Goal: Task Accomplishment & Management: Manage account settings

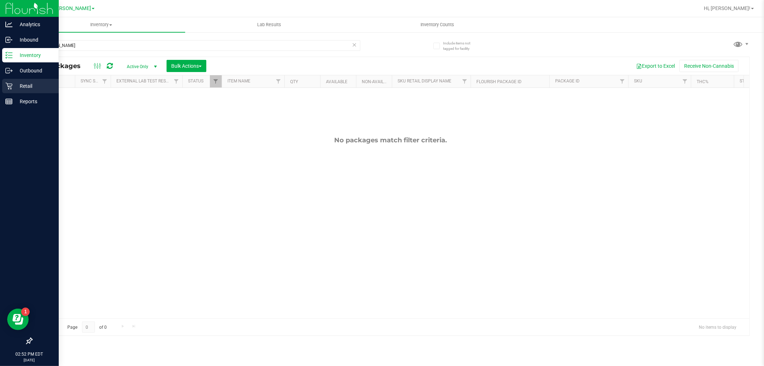
click at [13, 86] on p "Retail" at bounding box center [34, 86] width 43 height 9
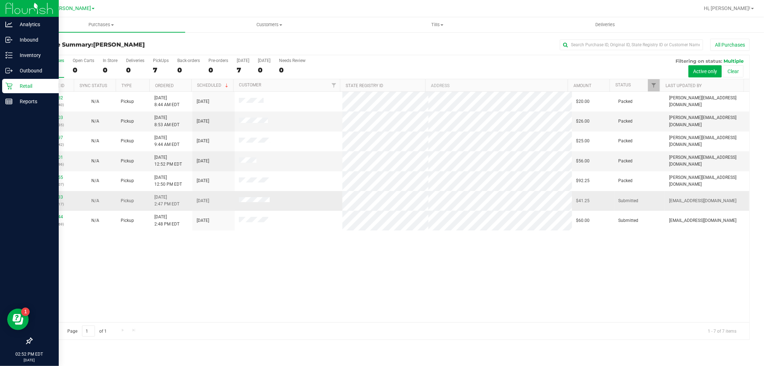
click at [54, 194] on div "12004233 (327709817)" at bounding box center [53, 201] width 34 height 14
click at [54, 199] on link "12004233" at bounding box center [53, 196] width 20 height 5
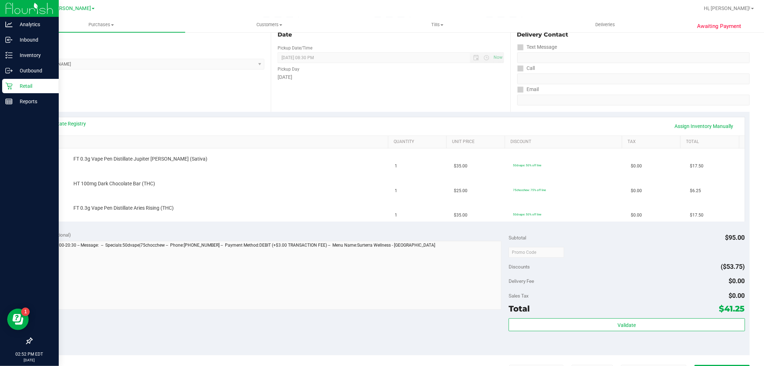
scroll to position [119, 0]
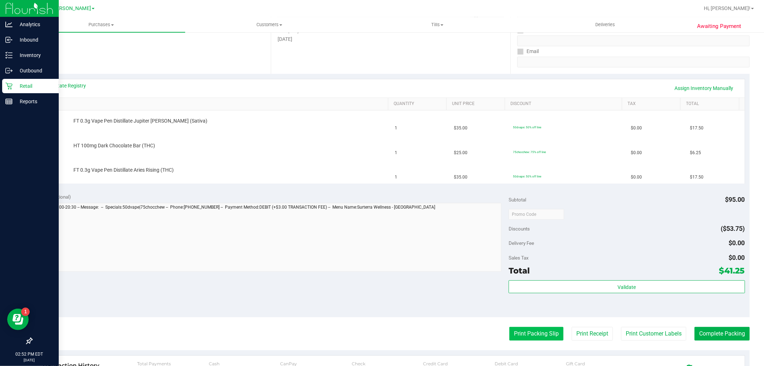
click at [536, 328] on button "Print Packing Slip" at bounding box center [536, 334] width 54 height 14
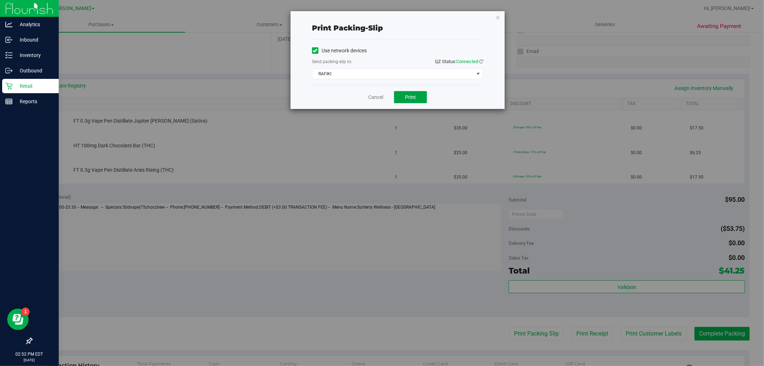
click at [412, 97] on span "Print" at bounding box center [410, 97] width 11 height 6
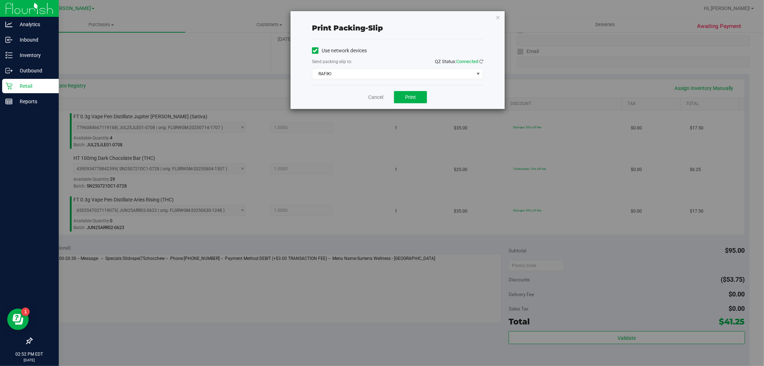
click at [629, 338] on div "Print packing-slip Use network devices Send packing-slip to: QZ Status: Connect…" at bounding box center [384, 183] width 769 height 366
click at [499, 16] on icon "button" at bounding box center [497, 17] width 5 height 9
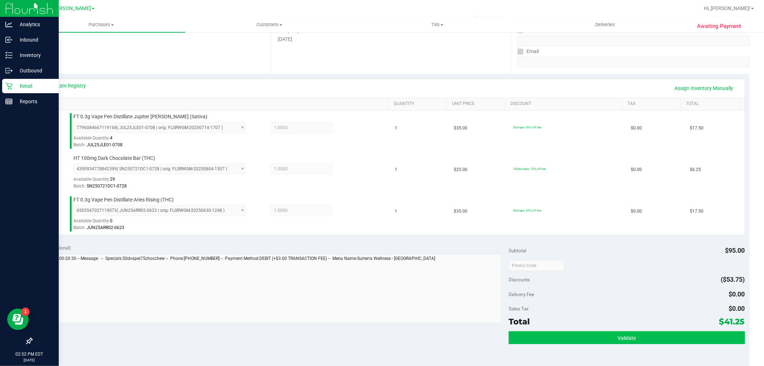
scroll to position [303, 0]
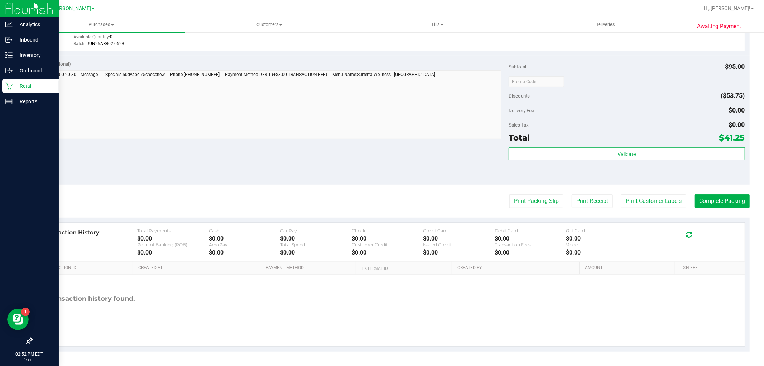
click at [634, 144] on div "Subtotal $95.00 Discounts ($53.75) Delivery Fee $0.00 Sales Tax $0.00 Total $41…" at bounding box center [627, 119] width 236 height 119
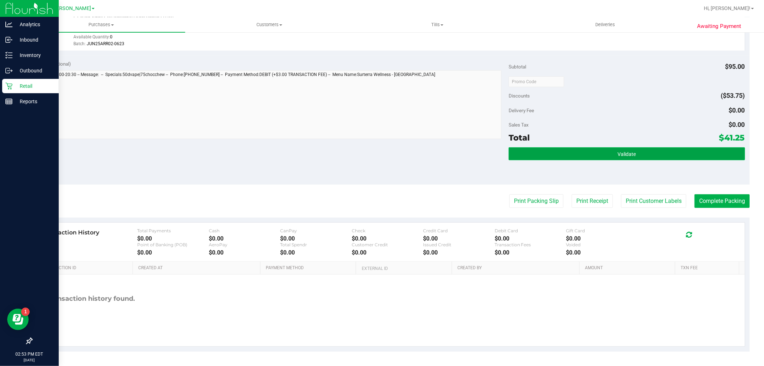
click at [632, 151] on button "Validate" at bounding box center [627, 153] width 236 height 13
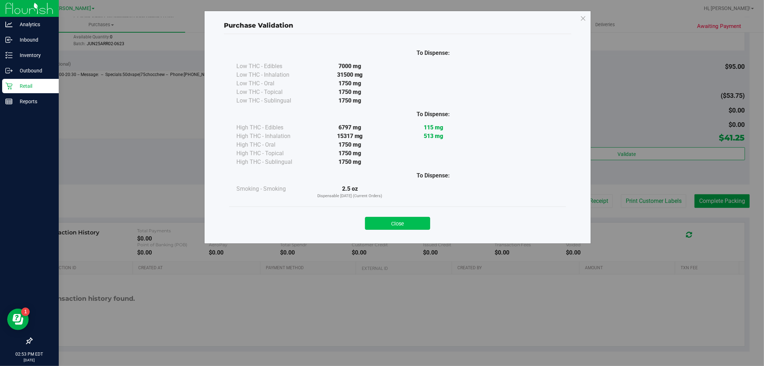
click at [418, 224] on button "Close" at bounding box center [397, 223] width 65 height 13
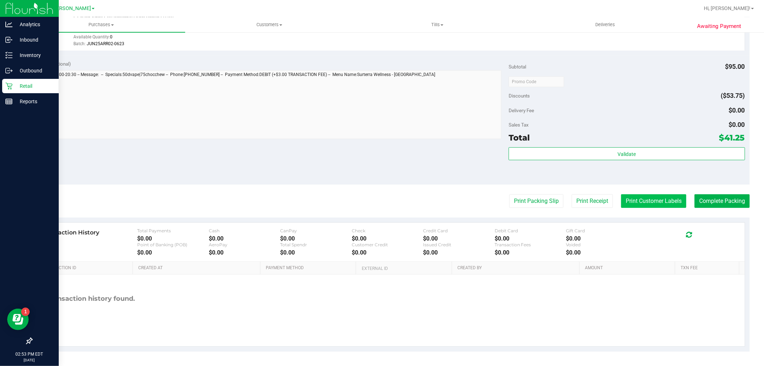
click at [634, 199] on button "Print Customer Labels" at bounding box center [653, 201] width 65 height 14
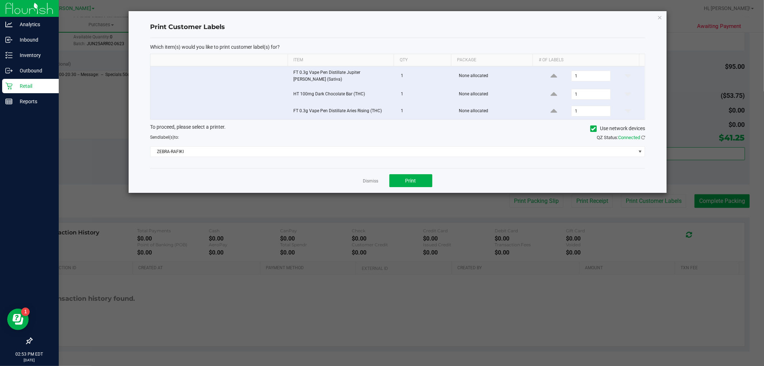
click at [395, 185] on div "Dismiss Print" at bounding box center [397, 180] width 495 height 25
click at [399, 184] on button "Print" at bounding box center [410, 180] width 43 height 13
click at [660, 15] on icon "button" at bounding box center [659, 17] width 5 height 9
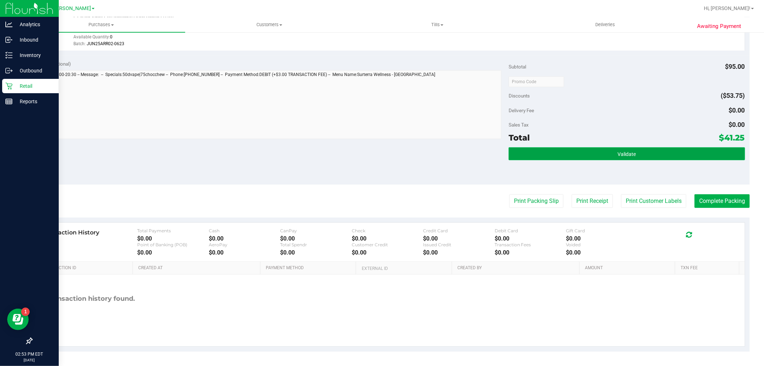
click at [590, 147] on button "Validate" at bounding box center [627, 153] width 236 height 13
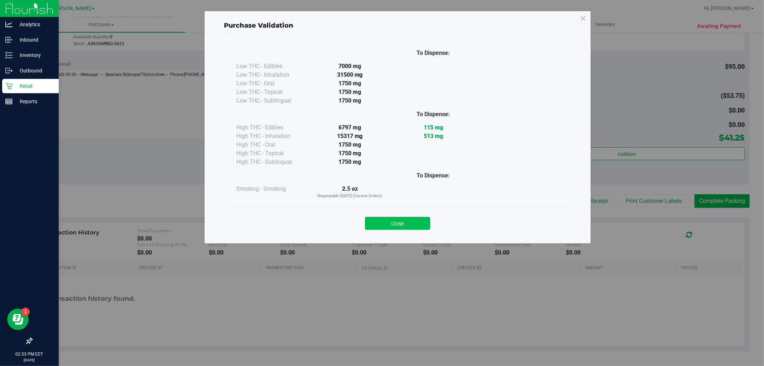
click at [418, 226] on button "Close" at bounding box center [397, 223] width 65 height 13
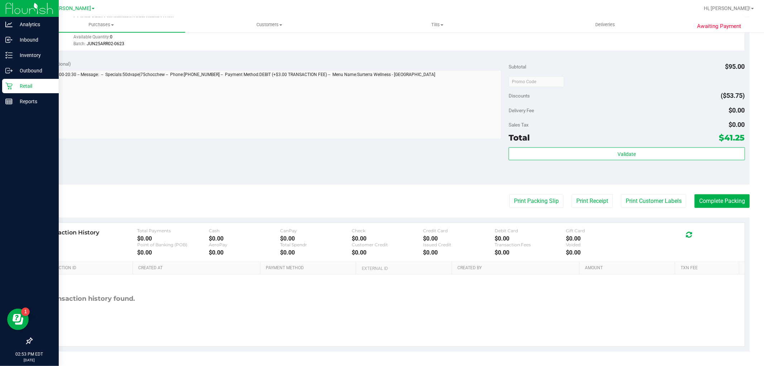
drag, startPoint x: 534, startPoint y: 199, endPoint x: 543, endPoint y: 233, distance: 35.1
click at [539, 233] on purchase-details "Back Edit Purchase Cancel Purchase View Profile # 12004233 BioTrack ID: - Submi…" at bounding box center [391, 44] width 718 height 616
click at [717, 194] on button "Complete Packing" at bounding box center [721, 201] width 55 height 14
click at [713, 198] on button "Complete Packing" at bounding box center [719, 201] width 61 height 14
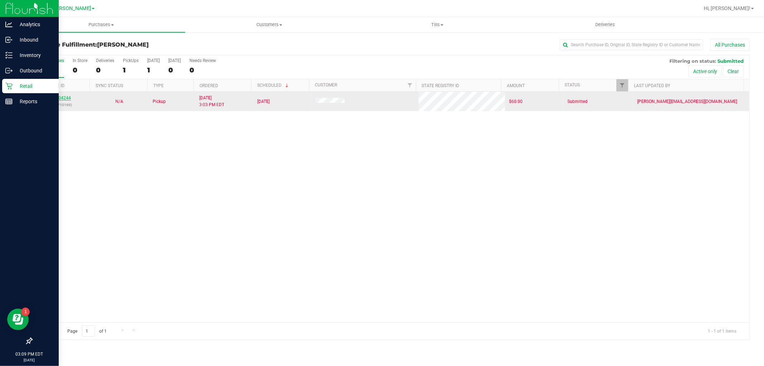
click at [58, 96] on link "12004244" at bounding box center [61, 97] width 20 height 5
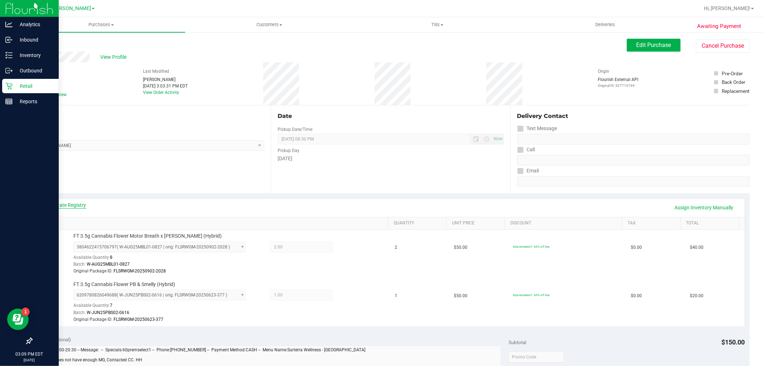
click at [65, 203] on link "View State Registry" at bounding box center [64, 204] width 43 height 7
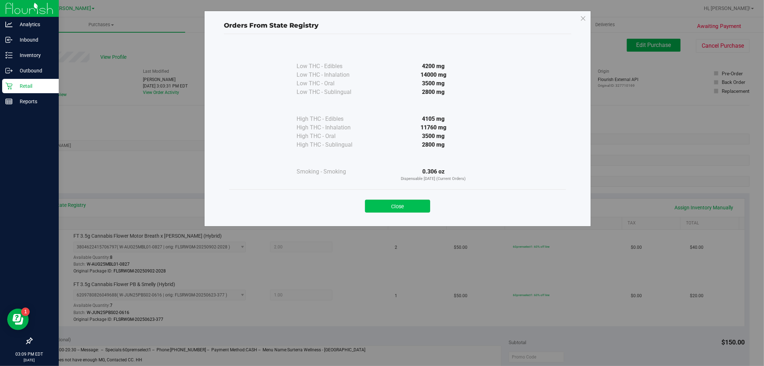
click at [417, 210] on button "Close" at bounding box center [397, 205] width 65 height 13
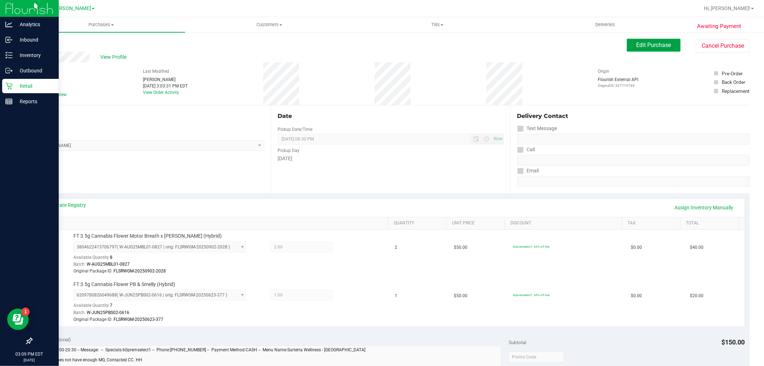
click at [636, 43] on span "Edit Purchase" at bounding box center [653, 45] width 35 height 7
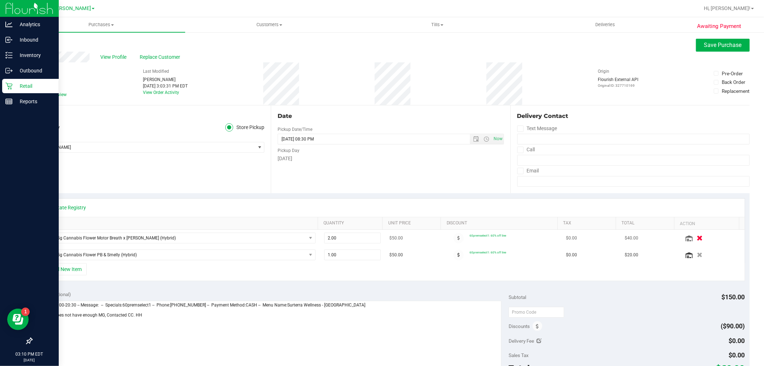
click at [697, 237] on icon "button" at bounding box center [700, 237] width 6 height 5
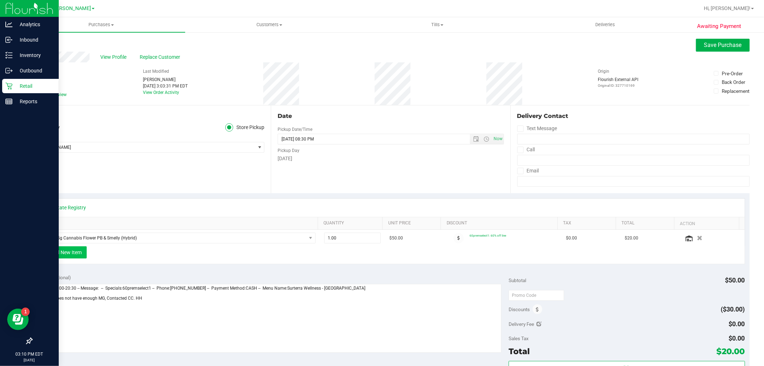
click at [71, 254] on button "+ Add New Item" at bounding box center [64, 252] width 44 height 12
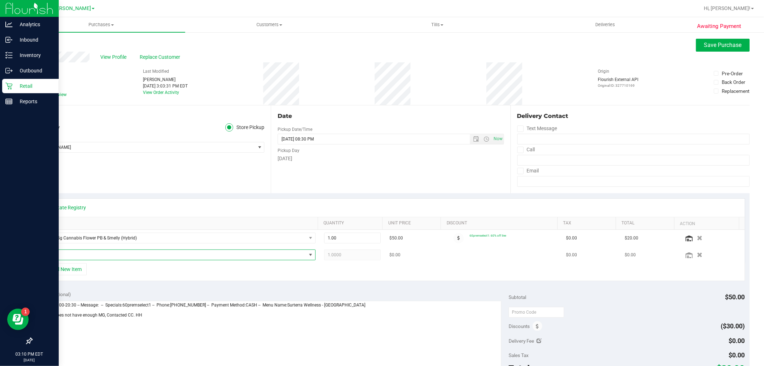
click at [78, 255] on span "NO DATA FOUND" at bounding box center [174, 255] width 265 height 10
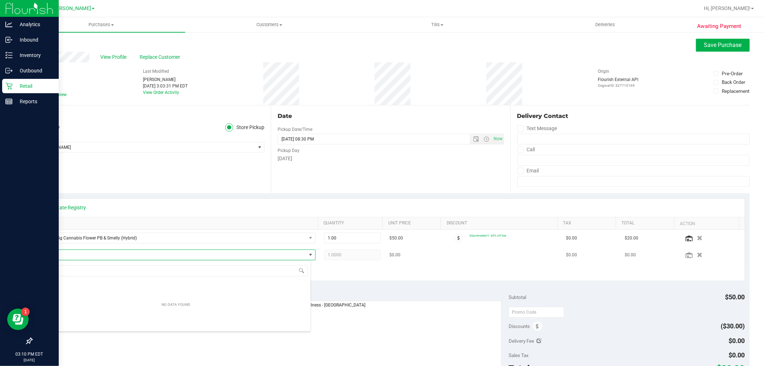
scroll to position [11, 267]
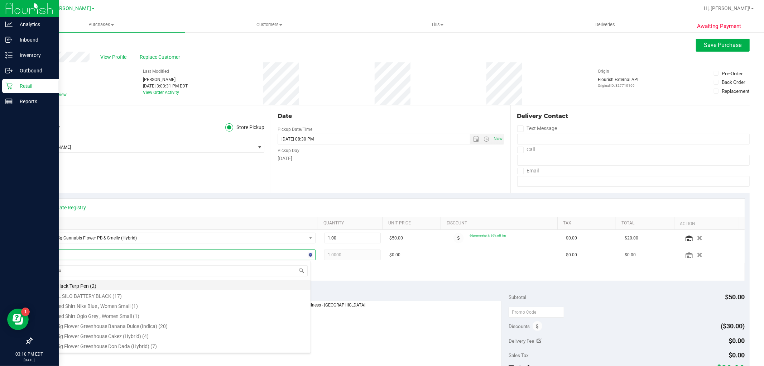
type input "motor"
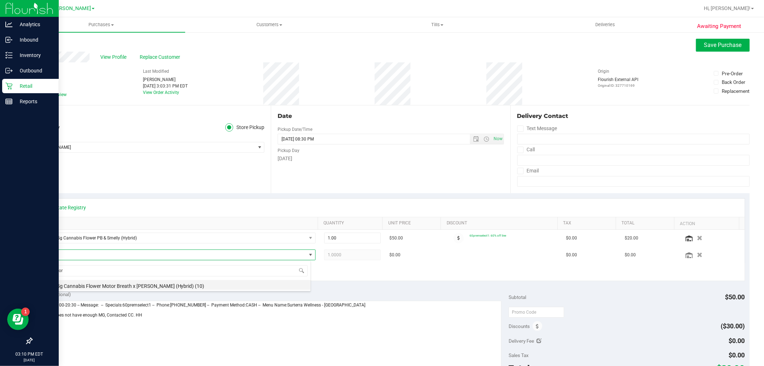
click at [122, 283] on li "FT 3.5g Cannabis Flower Motor Breath x [PERSON_NAME] (Hybrid) (10)" at bounding box center [176, 285] width 269 height 10
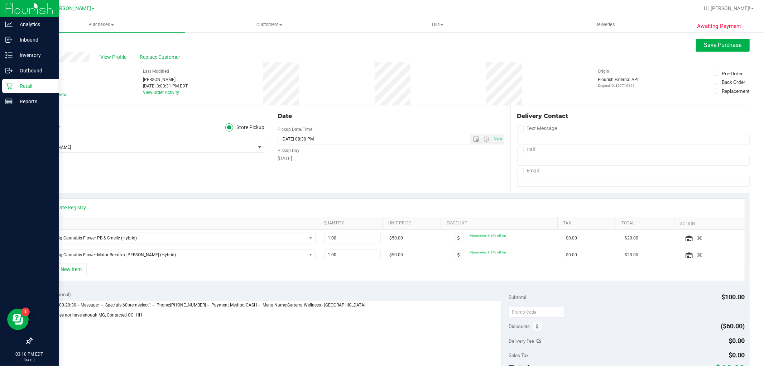
scroll to position [159, 0]
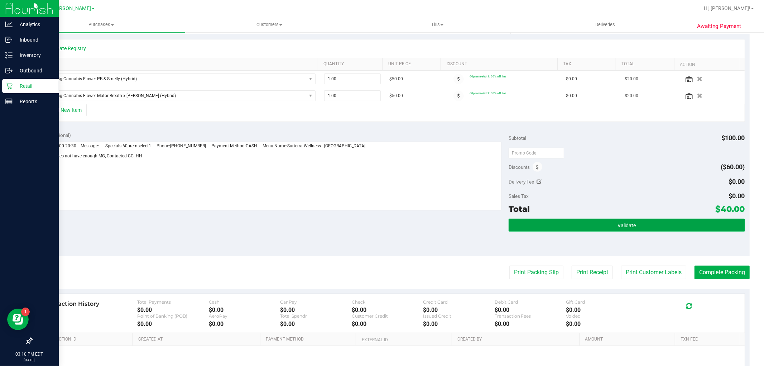
click at [646, 226] on button "Validate" at bounding box center [627, 224] width 236 height 13
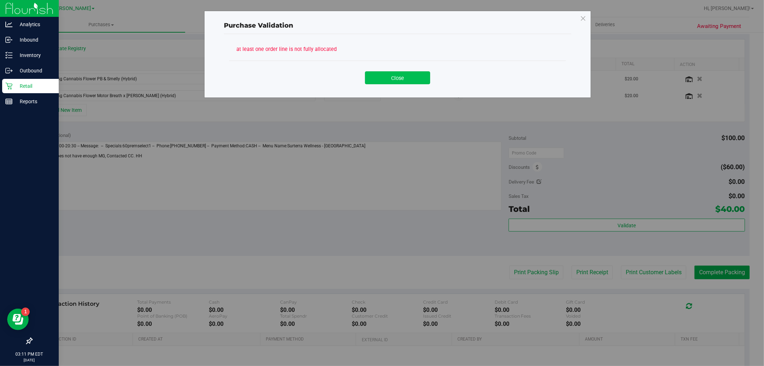
click at [385, 76] on button "Close" at bounding box center [397, 77] width 65 height 13
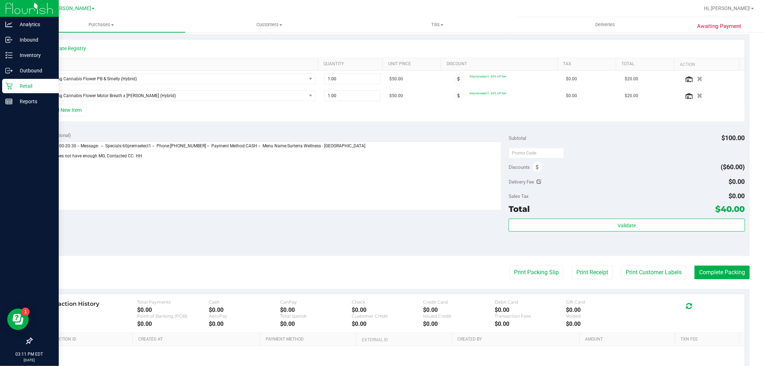
scroll to position [0, 0]
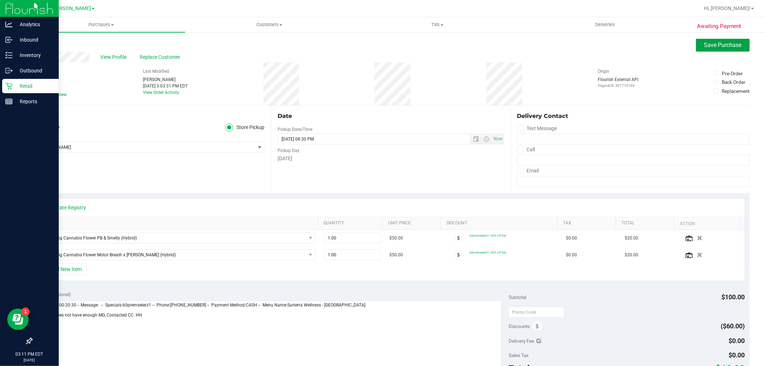
click at [704, 44] on span "Save Purchase" at bounding box center [723, 45] width 38 height 7
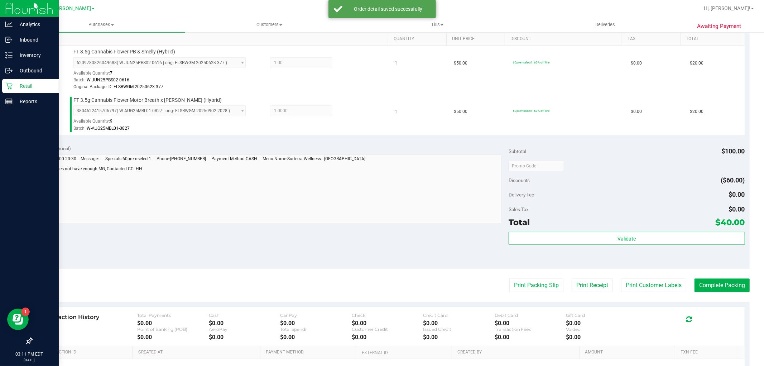
scroll to position [269, 0]
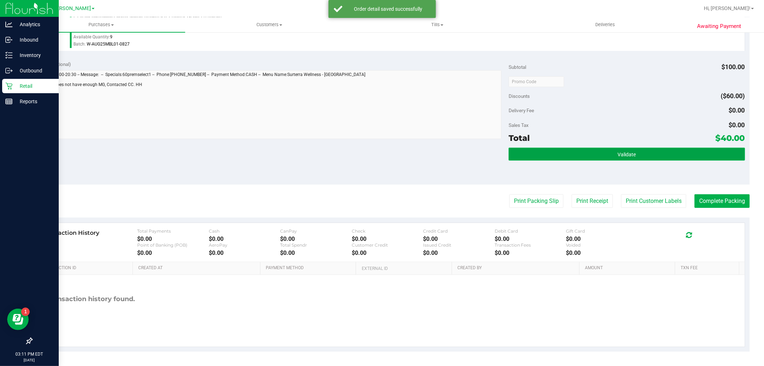
click at [639, 153] on button "Validate" at bounding box center [627, 154] width 236 height 13
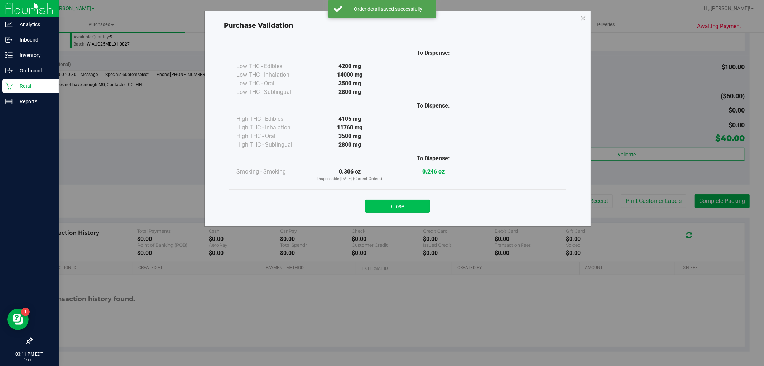
click at [398, 209] on button "Close" at bounding box center [397, 205] width 65 height 13
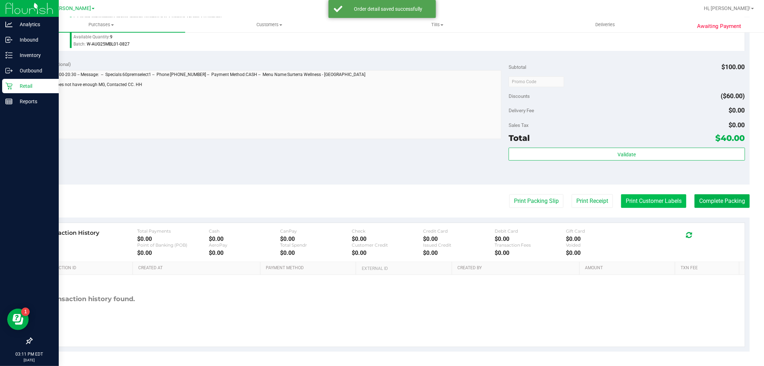
click at [629, 196] on button "Print Customer Labels" at bounding box center [653, 201] width 65 height 14
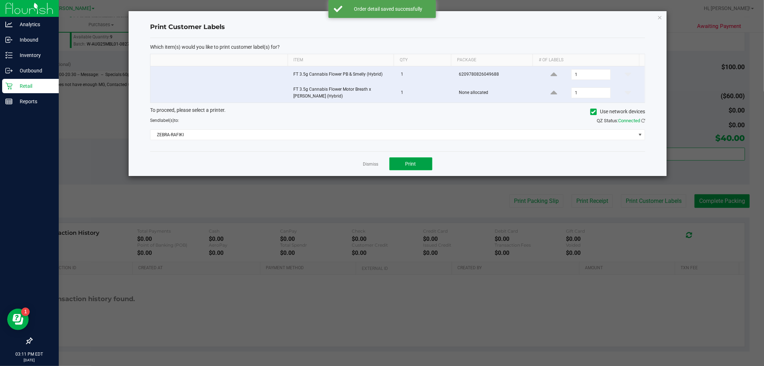
click at [418, 164] on button "Print" at bounding box center [410, 163] width 43 height 13
click at [659, 18] on icon "button" at bounding box center [659, 17] width 5 height 9
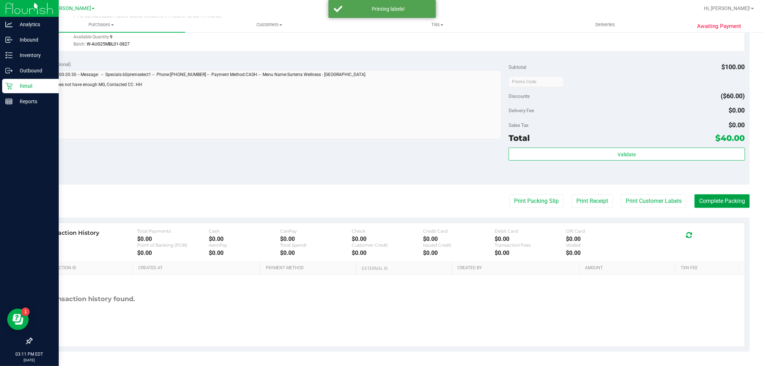
click at [710, 198] on button "Complete Packing" at bounding box center [721, 201] width 55 height 14
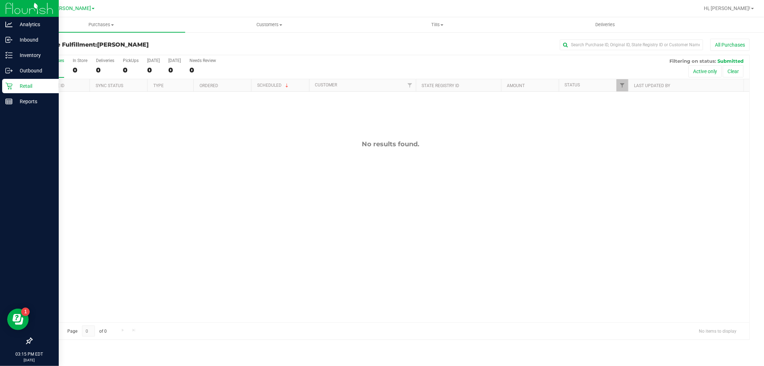
click at [9, 83] on icon at bounding box center [8, 85] width 7 height 7
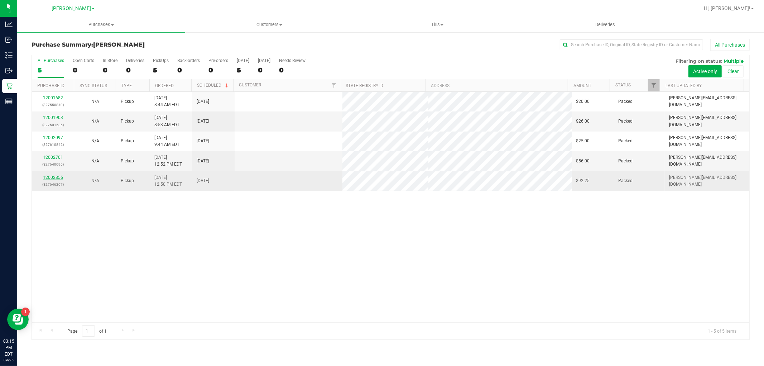
click at [53, 176] on link "12002855" at bounding box center [53, 177] width 20 height 5
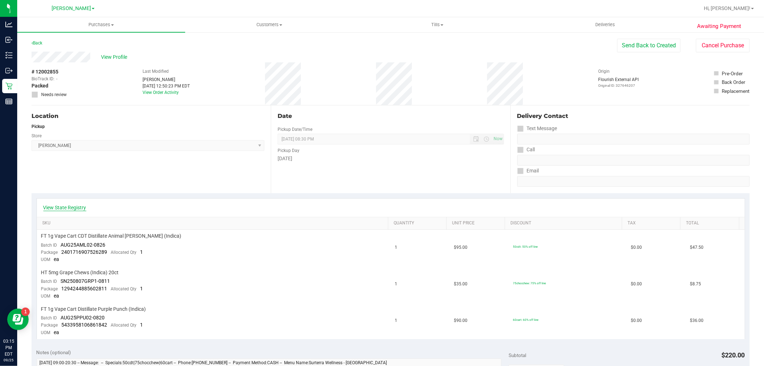
click at [67, 208] on link "View State Registry" at bounding box center [64, 207] width 43 height 7
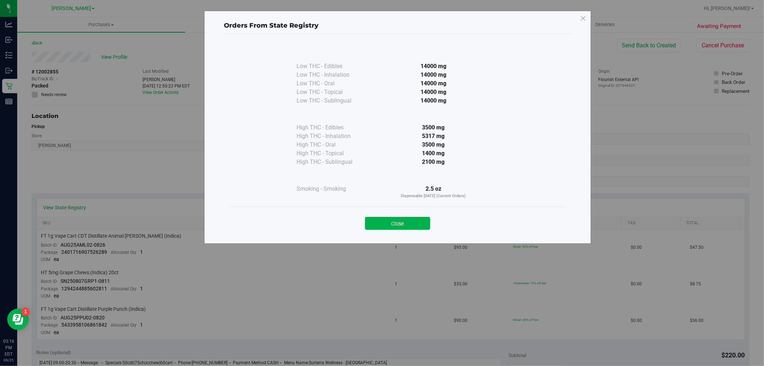
drag, startPoint x: 324, startPoint y: 183, endPoint x: 356, endPoint y: 135, distance: 57.0
click at [356, 135] on div "High THC - Inhalation" at bounding box center [333, 136] width 72 height 9
click at [583, 18] on icon at bounding box center [583, 18] width 6 height 11
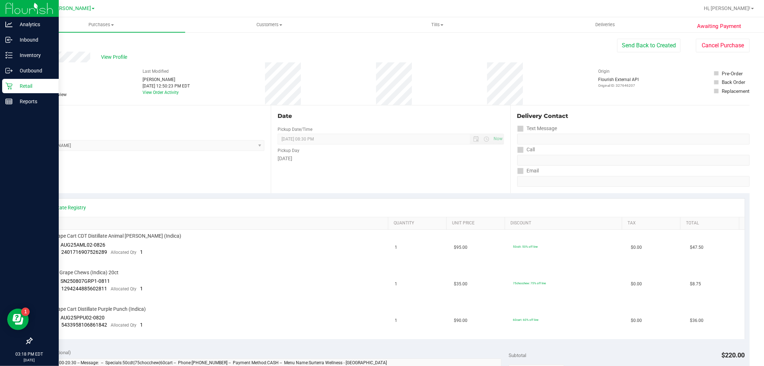
click at [8, 82] on icon at bounding box center [8, 85] width 7 height 7
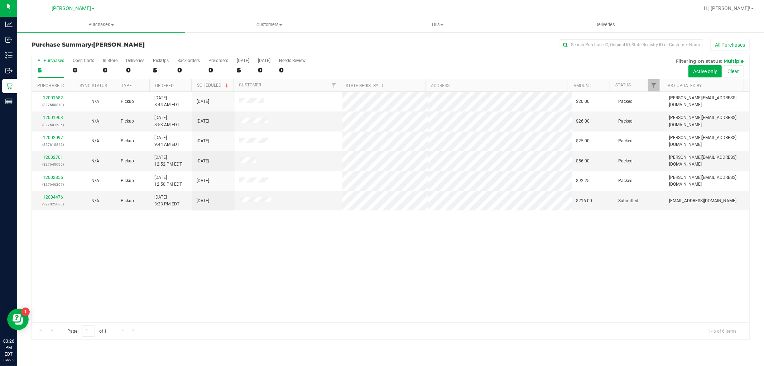
drag, startPoint x: 168, startPoint y: 173, endPoint x: 448, endPoint y: 275, distance: 298.7
click at [448, 276] on div "12001682 (327550840) N/A Pickup [DATE] 8:44 AM EDT 9/25/2025 $20.00 Packed [PER…" at bounding box center [390, 207] width 717 height 230
click at [735, 6] on span "Hi, [PERSON_NAME]!" at bounding box center [727, 8] width 47 height 6
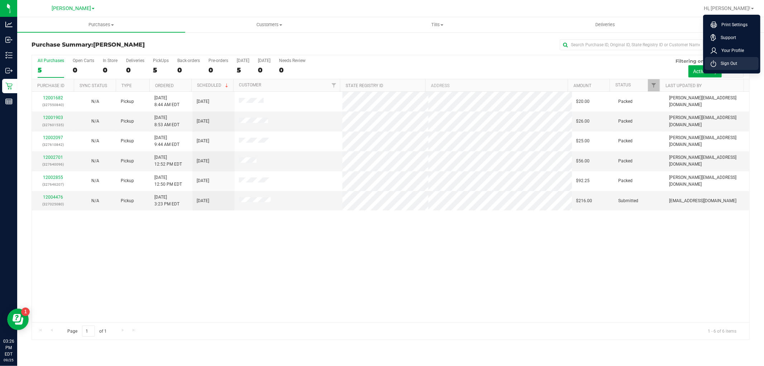
click at [727, 60] on span "Sign Out" at bounding box center [726, 63] width 21 height 7
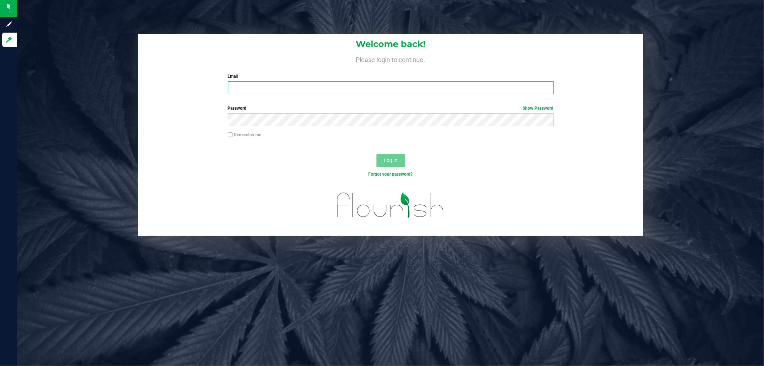
click at [294, 84] on input "Email" at bounding box center [391, 87] width 326 height 13
type input "[EMAIL_ADDRESS][DOMAIN_NAME]"
click at [376, 154] on button "Log In" at bounding box center [390, 160] width 29 height 13
